Goal: Task Accomplishment & Management: Use online tool/utility

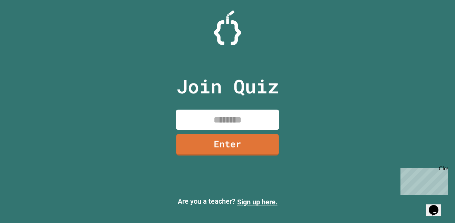
click at [248, 121] on input at bounding box center [228, 120] width 104 height 20
type input "********"
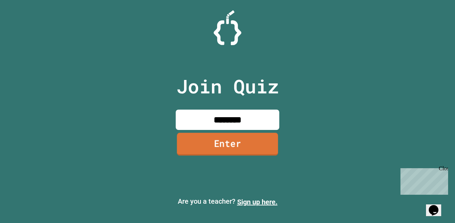
click at [262, 148] on link "Enter" at bounding box center [227, 144] width 101 height 23
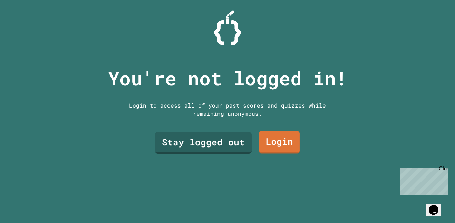
click at [274, 142] on link "Login" at bounding box center [279, 142] width 41 height 23
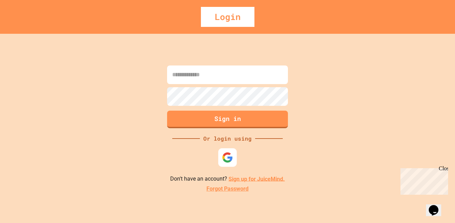
click at [228, 156] on img at bounding box center [227, 157] width 11 height 11
click at [224, 21] on div "Login" at bounding box center [228, 17] width 54 height 20
click at [237, 176] on link "Sign up for JuiceMind." at bounding box center [255, 179] width 52 height 7
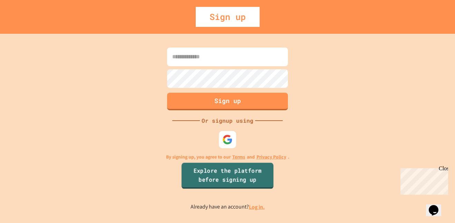
click at [224, 179] on link "Explore the platform before signing up" at bounding box center [228, 176] width 92 height 26
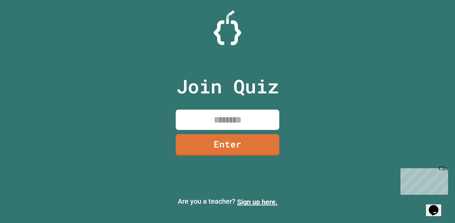
click at [218, 105] on div "Join Quiz Enter" at bounding box center [228, 111] width 116 height 189
click at [222, 114] on input at bounding box center [228, 120] width 104 height 20
type input "********"
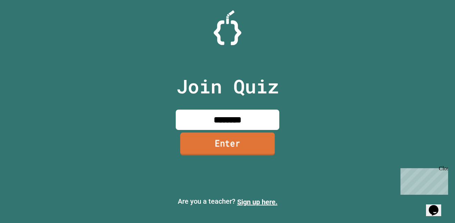
click at [214, 137] on link "Enter" at bounding box center [227, 144] width 95 height 23
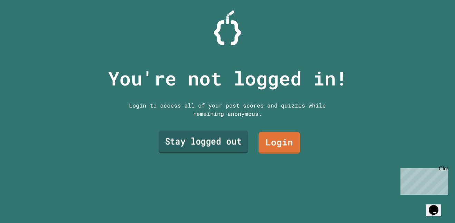
click at [207, 141] on link "Stay logged out" at bounding box center [202, 142] width 89 height 23
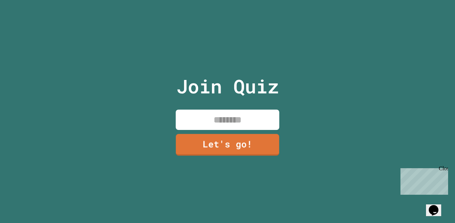
click at [215, 119] on input at bounding box center [228, 120] width 104 height 20
click at [246, 122] on input "*******" at bounding box center [228, 120] width 104 height 20
click at [248, 121] on input "*******" at bounding box center [228, 120] width 104 height 20
type input "*******"
click at [187, 76] on p "Join Quiz" at bounding box center [227, 86] width 103 height 29
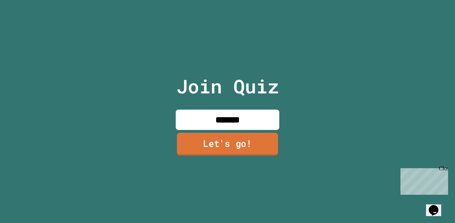
click at [243, 143] on link "Let's go!" at bounding box center [227, 144] width 101 height 23
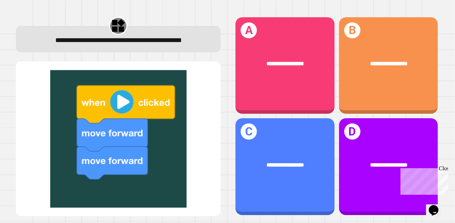
click at [441, 172] on div "Close" at bounding box center [443, 170] width 9 height 9
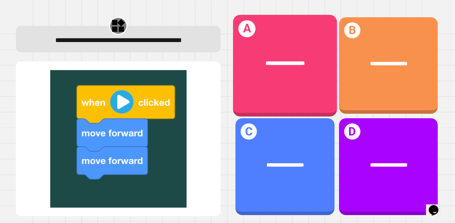
click at [279, 88] on div "**********" at bounding box center [285, 66] width 104 height 102
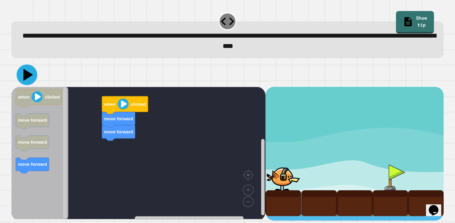
click at [27, 80] on icon at bounding box center [27, 75] width 21 height 21
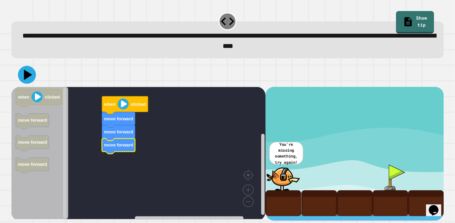
click at [31, 81] on icon at bounding box center [27, 75] width 18 height 18
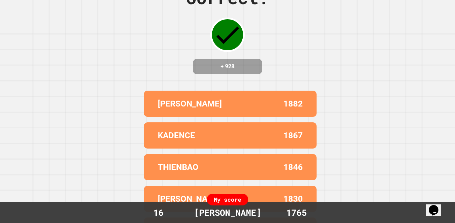
scroll to position [59, 0]
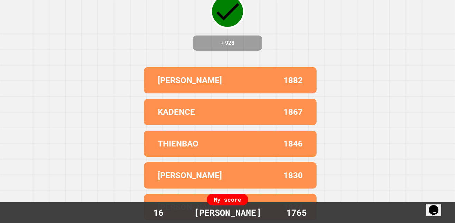
click at [131, 118] on div "Correct! + 928 [PERSON_NAME] 1882 KADENCE 1867 [PERSON_NAME] 1846 [PERSON_NAME]…" at bounding box center [227, 59] width 455 height 223
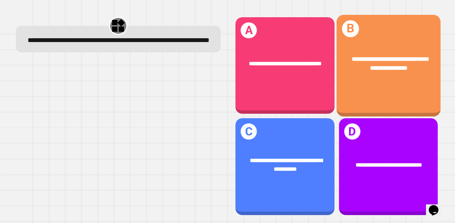
click at [367, 87] on div "**********" at bounding box center [389, 66] width 104 height 102
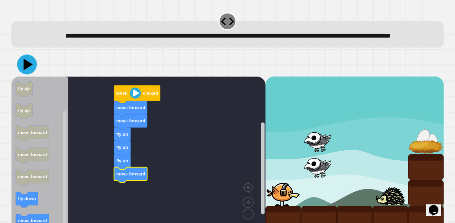
click at [25, 70] on icon at bounding box center [27, 64] width 9 height 11
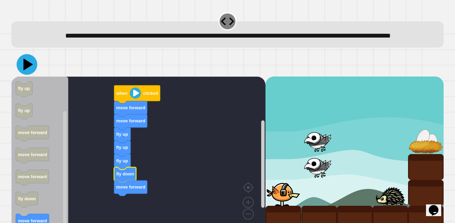
click at [25, 70] on icon at bounding box center [28, 64] width 10 height 12
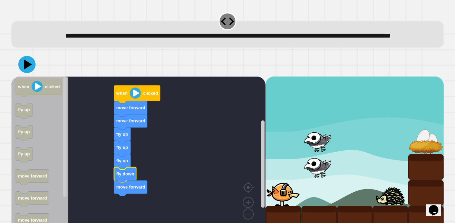
scroll to position [23, 0]
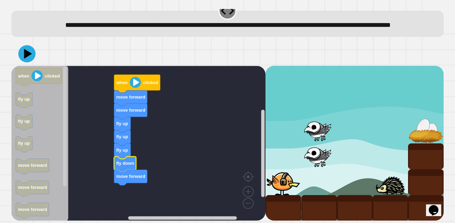
drag, startPoint x: 446, startPoint y: 61, endPoint x: 446, endPoint y: 115, distance: 53.9
click at [446, 115] on div "**********" at bounding box center [227, 111] width 455 height 223
click at [12, 199] on icon "Blockly Workspace" at bounding box center [39, 143] width 57 height 155
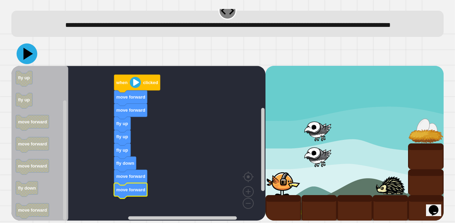
click at [28, 57] on icon at bounding box center [27, 54] width 21 height 21
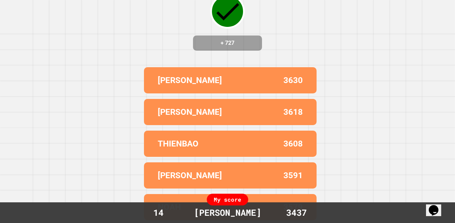
scroll to position [0, 0]
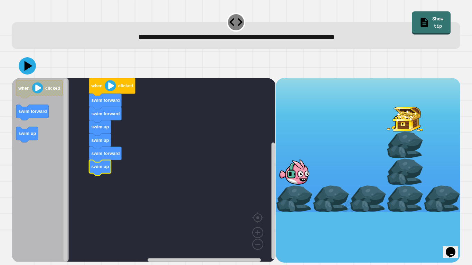
click at [104, 162] on icon "Blockly Workspace" at bounding box center [100, 168] width 22 height 16
click at [23, 64] on icon at bounding box center [27, 66] width 21 height 21
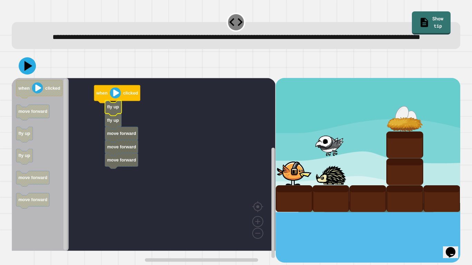
click at [115, 116] on icon "Blockly Workspace" at bounding box center [113, 108] width 17 height 16
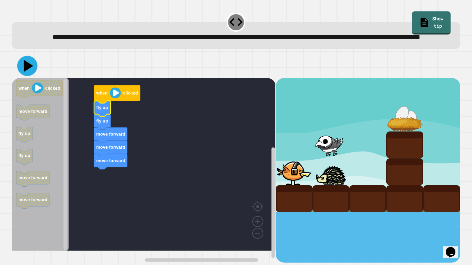
click at [25, 72] on icon at bounding box center [28, 66] width 9 height 12
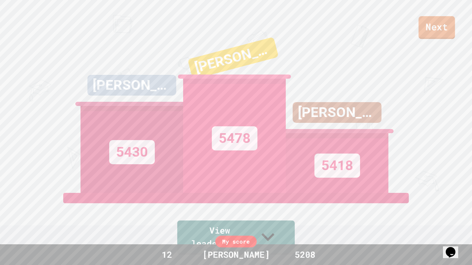
click at [435, 25] on link "Next" at bounding box center [436, 27] width 36 height 23
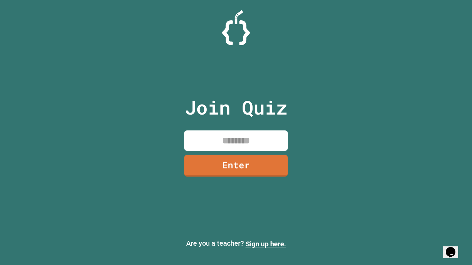
click at [242, 134] on input at bounding box center [236, 141] width 104 height 20
type input "*"
type input "********"
click at [258, 158] on link "Enter" at bounding box center [235, 165] width 105 height 23
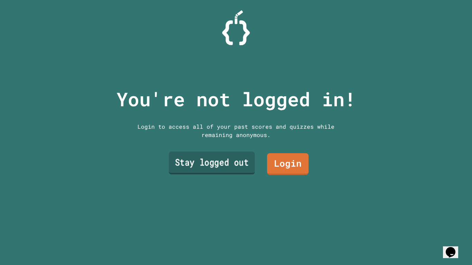
click at [238, 158] on link "Stay logged out" at bounding box center [212, 163] width 86 height 23
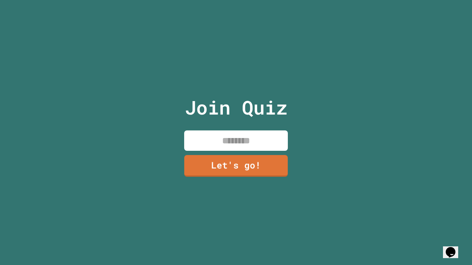
click at [221, 127] on div "Join Quiz Let's go!" at bounding box center [236, 132] width 116 height 265
click at [223, 138] on input at bounding box center [236, 141] width 104 height 20
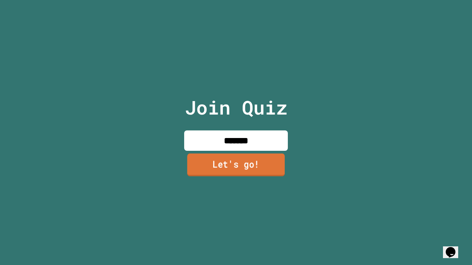
type input "*******"
click at [234, 162] on link "Let's go!" at bounding box center [235, 165] width 97 height 23
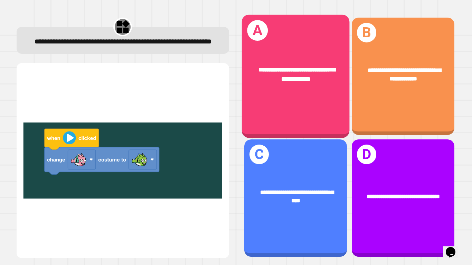
click at [314, 107] on div "**********" at bounding box center [295, 76] width 108 height 123
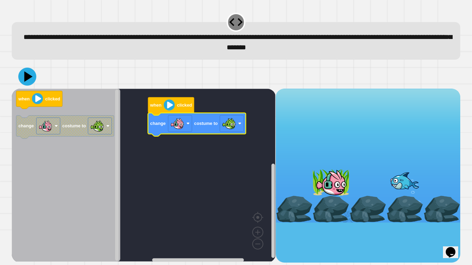
click at [28, 78] on icon at bounding box center [28, 76] width 8 height 10
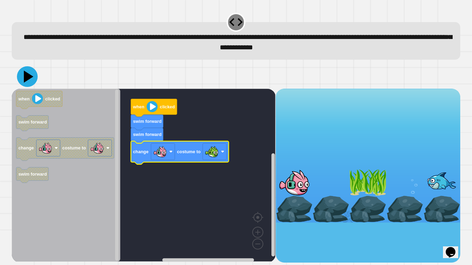
click at [29, 73] on icon at bounding box center [27, 76] width 21 height 21
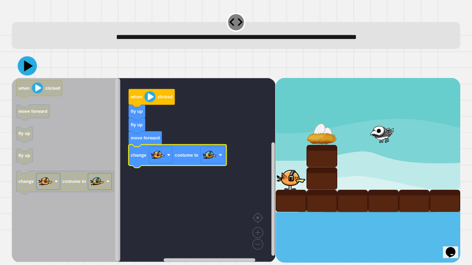
click at [33, 69] on icon at bounding box center [27, 65] width 19 height 19
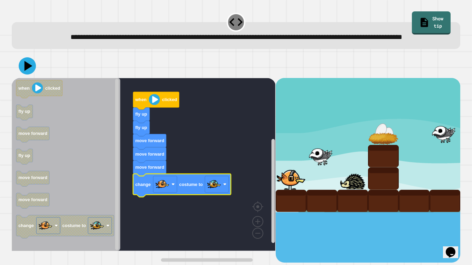
click at [31, 71] on icon at bounding box center [29, 66] width 8 height 10
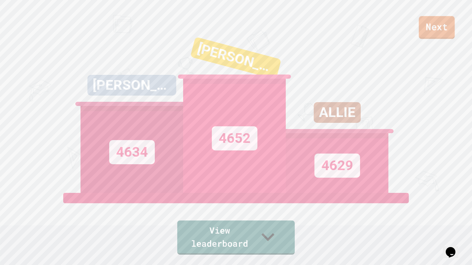
click at [440, 26] on link "Next" at bounding box center [437, 27] width 36 height 23
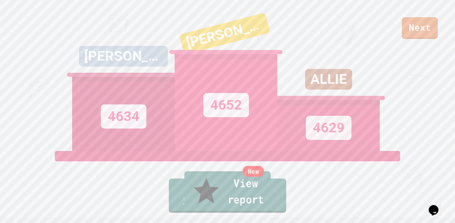
click at [237, 195] on link "New View report" at bounding box center [227, 192] width 86 height 41
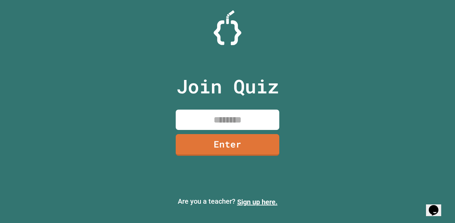
click at [237, 117] on input at bounding box center [228, 120] width 104 height 20
type input "********"
click at [243, 150] on link "Enter" at bounding box center [228, 144] width 104 height 23
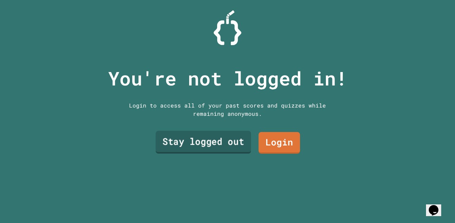
click at [220, 141] on link "Stay logged out" at bounding box center [203, 142] width 95 height 23
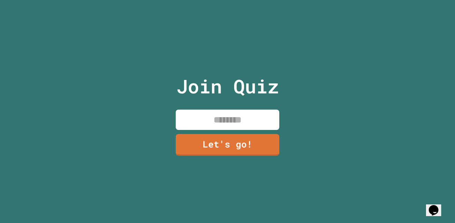
click at [214, 116] on input at bounding box center [228, 120] width 104 height 20
type input "*******"
click at [160, 106] on div "Join Quiz ******* Let's go!" at bounding box center [227, 111] width 455 height 223
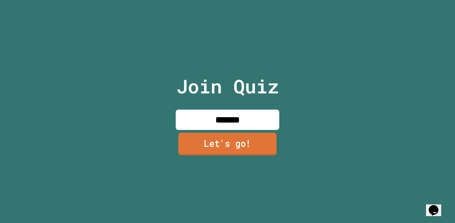
click at [218, 144] on link "Let's go!" at bounding box center [228, 144] width 98 height 23
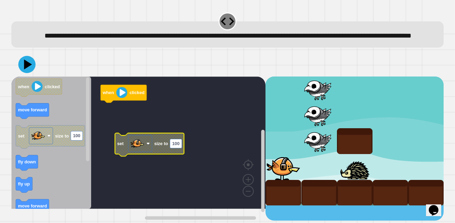
click at [176, 146] on text "100" at bounding box center [175, 143] width 7 height 5
type input "***"
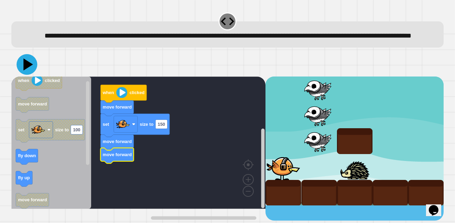
click at [26, 70] on icon at bounding box center [28, 64] width 10 height 12
click at [163, 127] on text "150" at bounding box center [161, 124] width 7 height 5
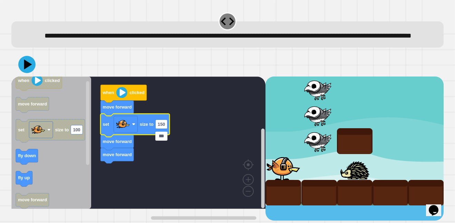
click at [163, 135] on input "***" at bounding box center [161, 136] width 12 height 9
click at [120, 131] on image "Blockly Workspace" at bounding box center [123, 124] width 14 height 14
click at [131, 133] on rect "Blockly Workspace" at bounding box center [126, 124] width 24 height 17
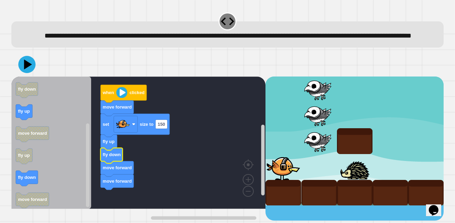
click at [109, 157] on text "fly down" at bounding box center [112, 154] width 18 height 5
click at [27, 72] on icon at bounding box center [27, 64] width 21 height 21
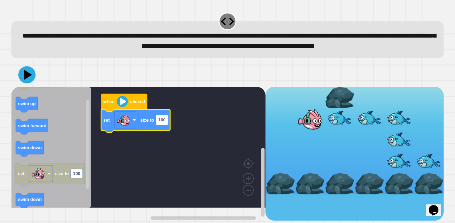
click at [165, 125] on rect "Blockly Workspace" at bounding box center [162, 120] width 12 height 9
click at [165, 134] on input "***" at bounding box center [162, 132] width 12 height 9
type input "**********"
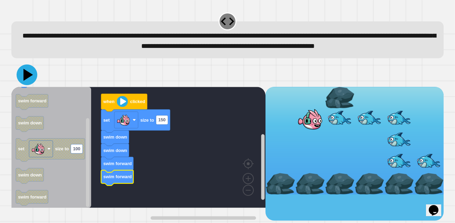
click at [26, 84] on icon at bounding box center [27, 75] width 21 height 21
click at [114, 180] on text "swim forward" at bounding box center [117, 176] width 29 height 5
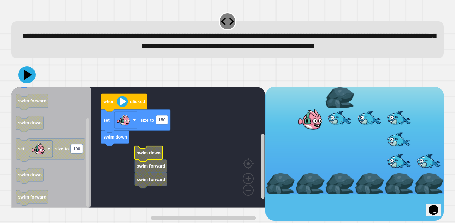
click at [119, 158] on rect "Blockly Workspace" at bounding box center [138, 147] width 254 height 121
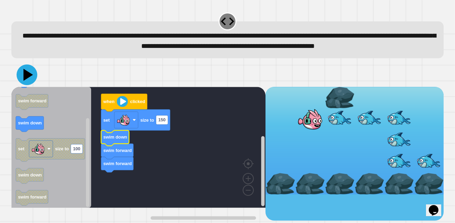
click at [29, 81] on icon at bounding box center [28, 75] width 10 height 12
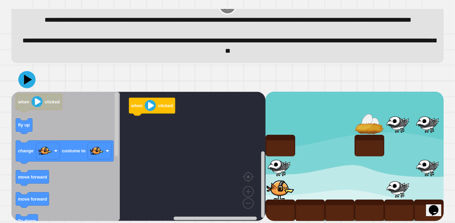
scroll to position [30, 0]
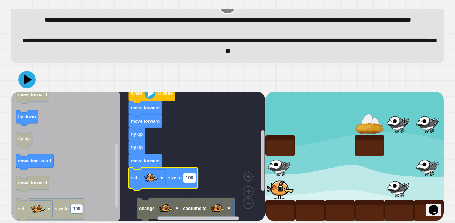
click at [190, 177] on text "100" at bounding box center [189, 177] width 7 height 5
click at [190, 177] on input "***" at bounding box center [190, 178] width 12 height 9
type input "*"
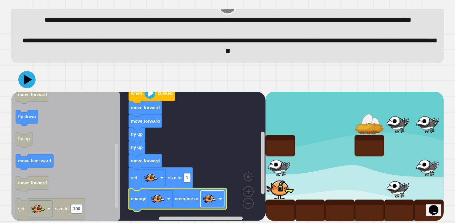
click at [213, 198] on image "Blockly Workspace" at bounding box center [210, 199] width 14 height 14
click at [27, 83] on icon at bounding box center [27, 80] width 20 height 20
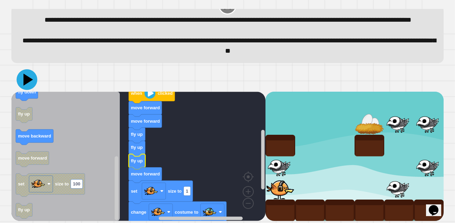
click at [32, 81] on icon at bounding box center [27, 79] width 21 height 21
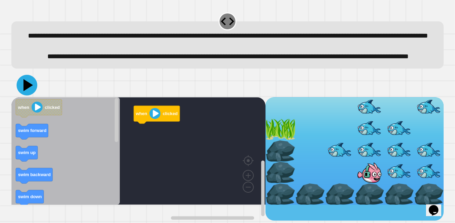
scroll to position [9, 0]
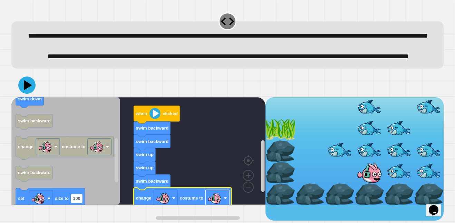
click at [216, 205] on image "Blockly Workspace" at bounding box center [215, 199] width 14 height 14
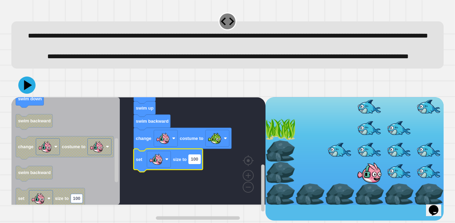
click at [193, 162] on text "100" at bounding box center [194, 159] width 7 height 5
type input "*"
click at [26, 91] on icon at bounding box center [27, 84] width 9 height 11
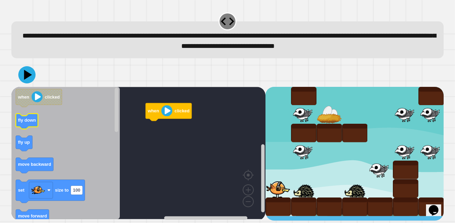
click at [28, 132] on icon "when clicked fly down fly up move backward set size to 100 move forward move fo…" at bounding box center [65, 153] width 108 height 133
click at [20, 149] on g "fly up" at bounding box center [24, 144] width 17 height 16
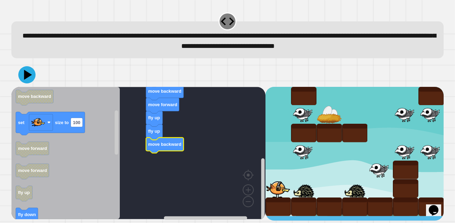
click at [73, 194] on icon "Blockly Workspace" at bounding box center [65, 153] width 108 height 133
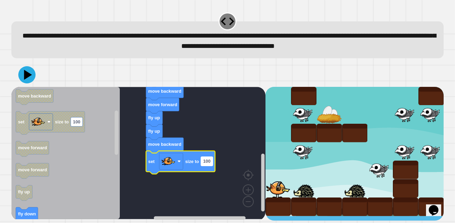
click at [210, 162] on rect "Blockly Workspace" at bounding box center [207, 161] width 12 height 9
click at [210, 162] on input "***" at bounding box center [207, 162] width 12 height 9
type input "*"
click at [35, 77] on icon at bounding box center [27, 75] width 21 height 21
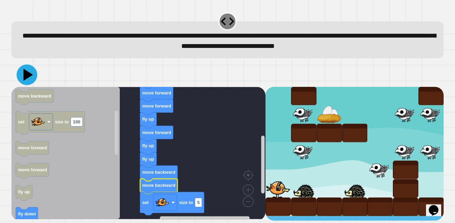
click at [27, 76] on icon at bounding box center [28, 75] width 10 height 12
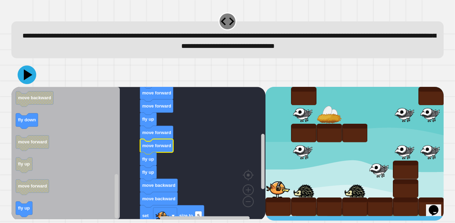
click at [31, 73] on icon at bounding box center [27, 75] width 19 height 19
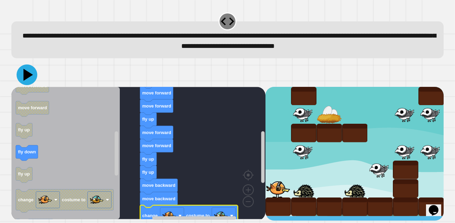
click at [24, 72] on icon at bounding box center [27, 75] width 21 height 21
